Goal: Find specific page/section: Find specific page/section

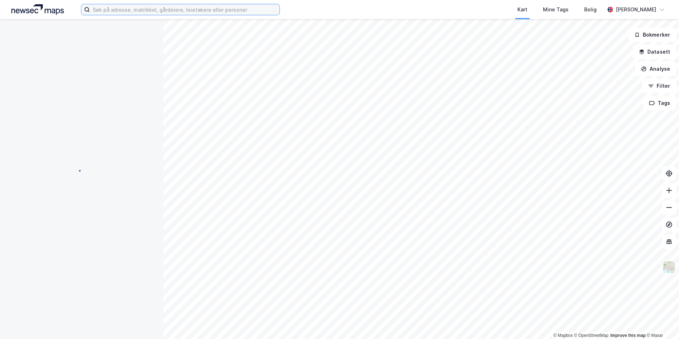
click at [126, 9] on input at bounding box center [185, 9] width 190 height 11
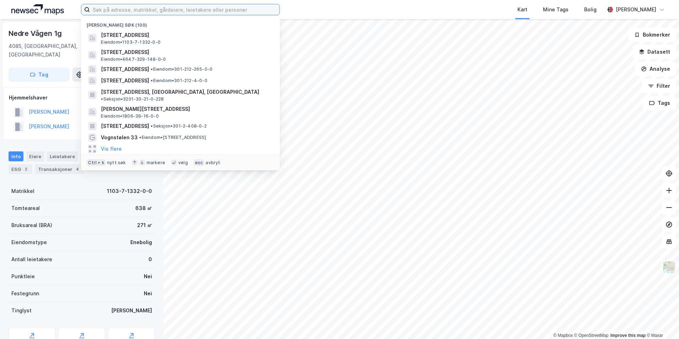
paste input "3407-57/62/0/0"
type input "3407-57/62/0/0"
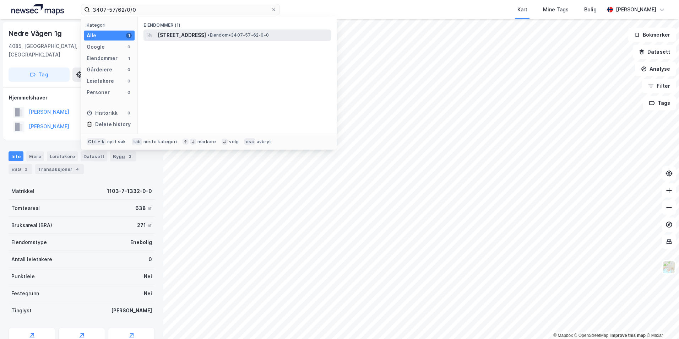
click at [185, 31] on span "Bondelivegen 14A, 2816, GJØVIK, GJØVIK" at bounding box center [182, 35] width 48 height 9
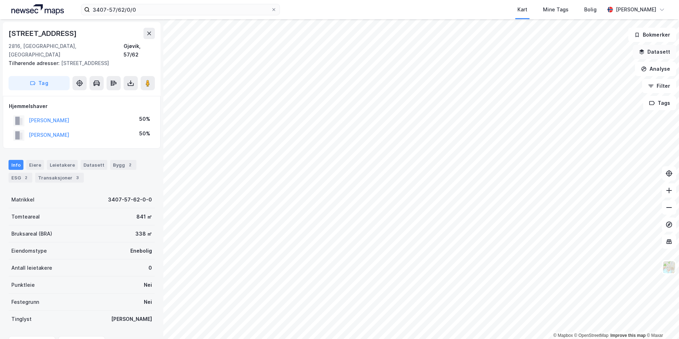
click at [661, 52] on button "Datasett" at bounding box center [654, 52] width 43 height 14
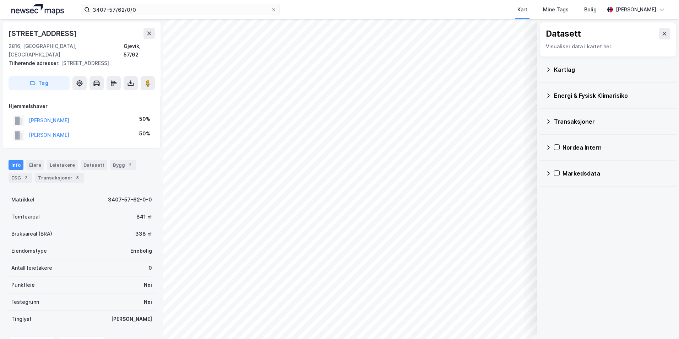
click at [551, 67] on icon at bounding box center [549, 70] width 6 height 6
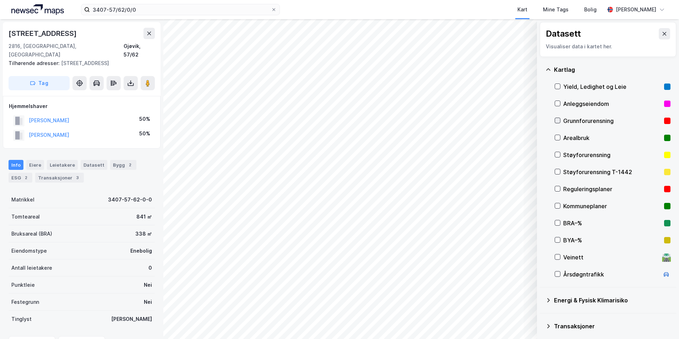
click at [559, 120] on icon at bounding box center [558, 120] width 4 height 2
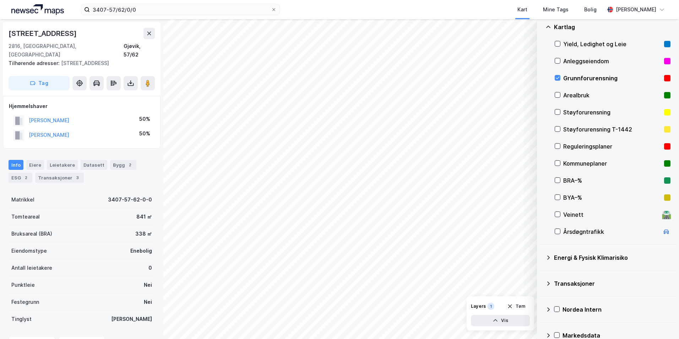
scroll to position [55, 0]
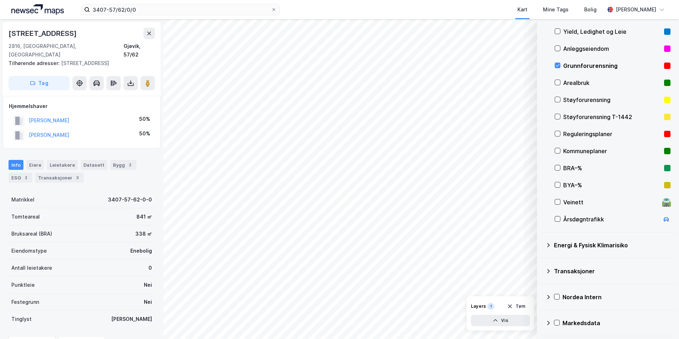
click at [549, 244] on icon at bounding box center [549, 245] width 6 height 6
click at [567, 261] on icon at bounding box center [566, 261] width 5 height 5
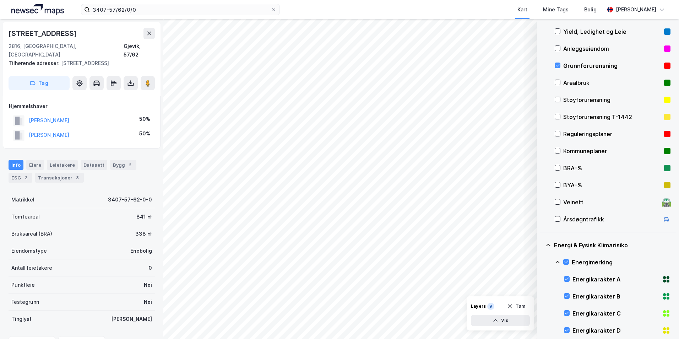
click at [558, 261] on icon at bounding box center [558, 262] width 4 height 2
click at [569, 295] on div "Stormflo og havnivå" at bounding box center [613, 296] width 116 height 17
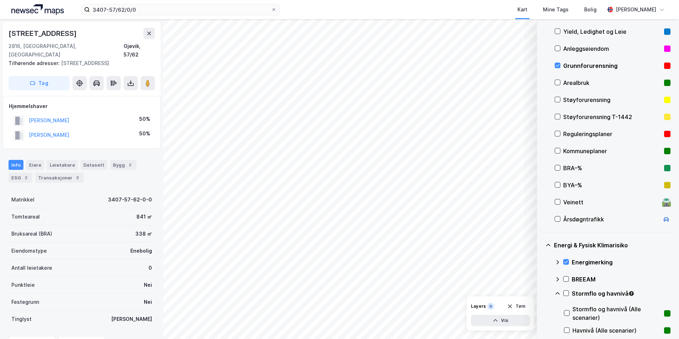
click at [557, 294] on icon at bounding box center [558, 294] width 6 height 6
click at [567, 293] on icon at bounding box center [567, 293] width 4 height 2
click at [557, 294] on icon at bounding box center [558, 294] width 6 height 6
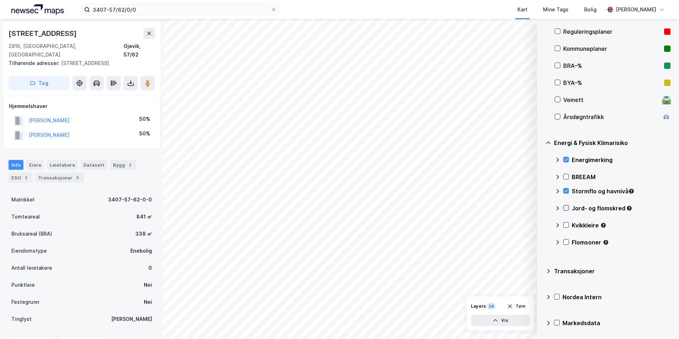
click at [568, 208] on icon at bounding box center [566, 207] width 5 height 5
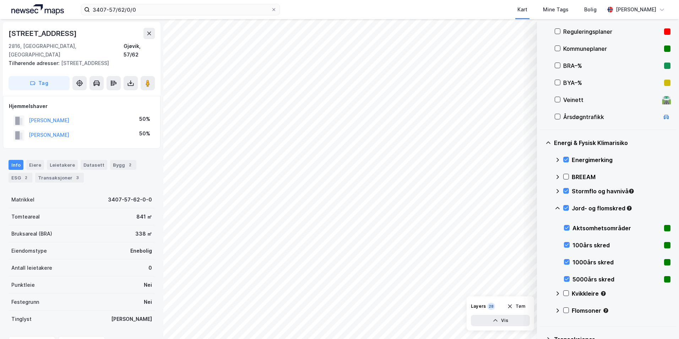
click at [558, 207] on icon at bounding box center [558, 208] width 4 height 2
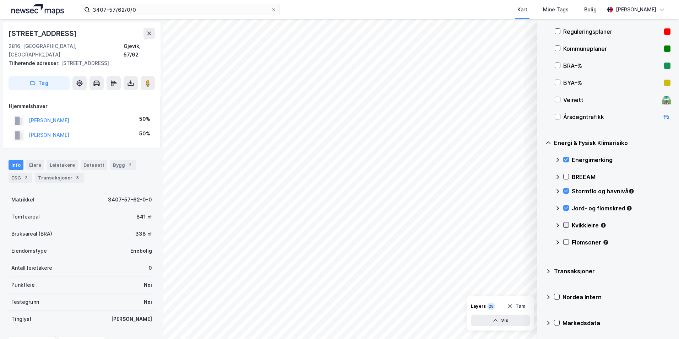
click at [566, 225] on icon at bounding box center [566, 224] width 5 height 5
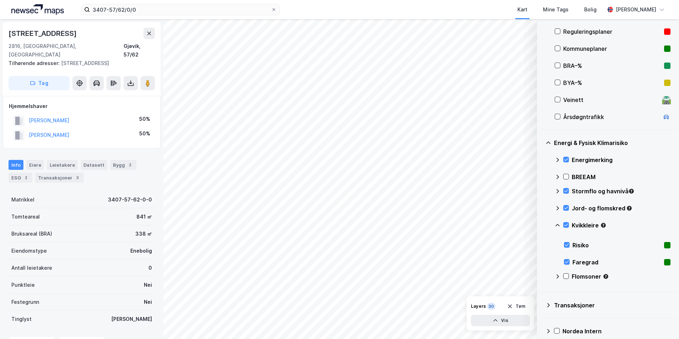
click at [558, 225] on icon at bounding box center [558, 225] width 6 height 6
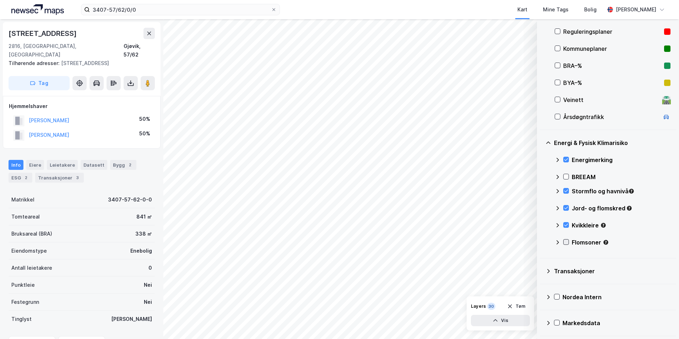
click at [567, 241] on icon at bounding box center [566, 241] width 5 height 5
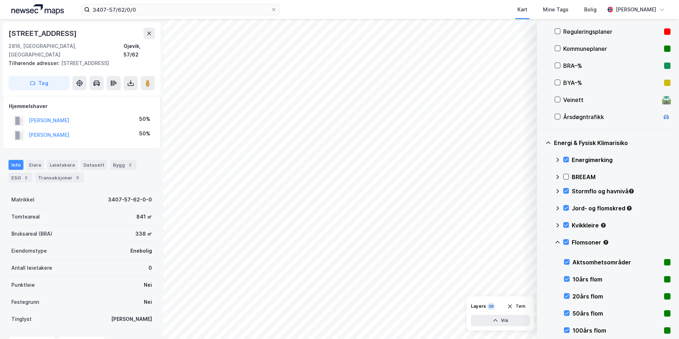
click at [556, 242] on icon at bounding box center [558, 242] width 6 height 6
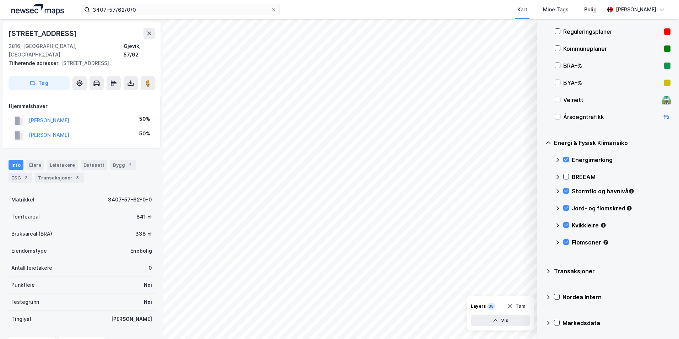
scroll to position [86, 0]
